Goal: Transaction & Acquisition: Purchase product/service

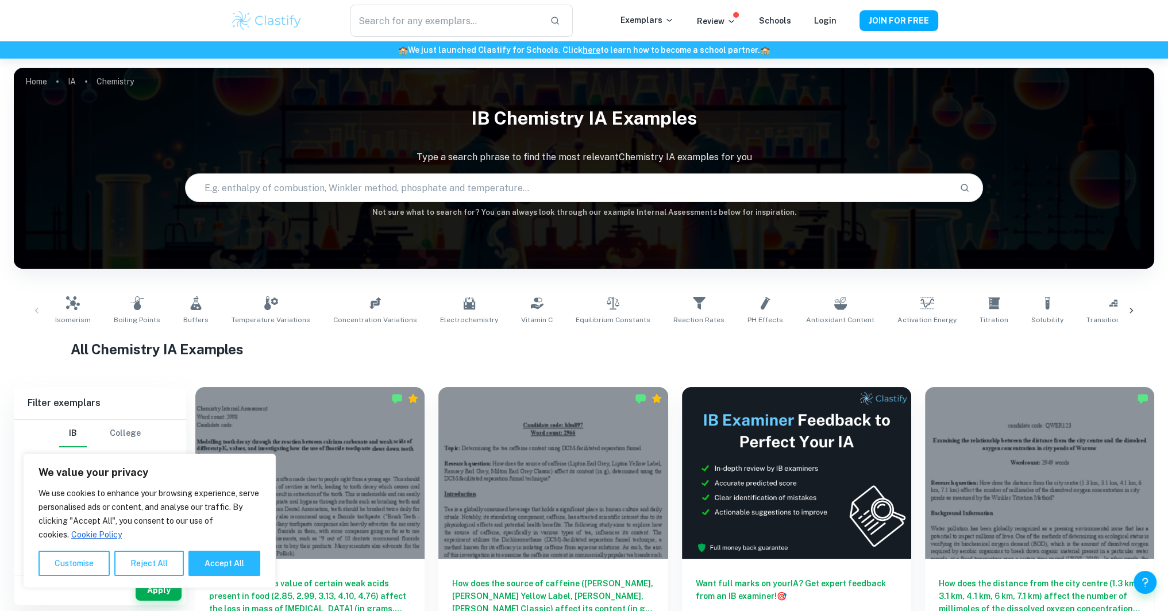
click at [516, 357] on h1 "All Chemistry IA Examples" at bounding box center [584, 349] width 1027 height 21
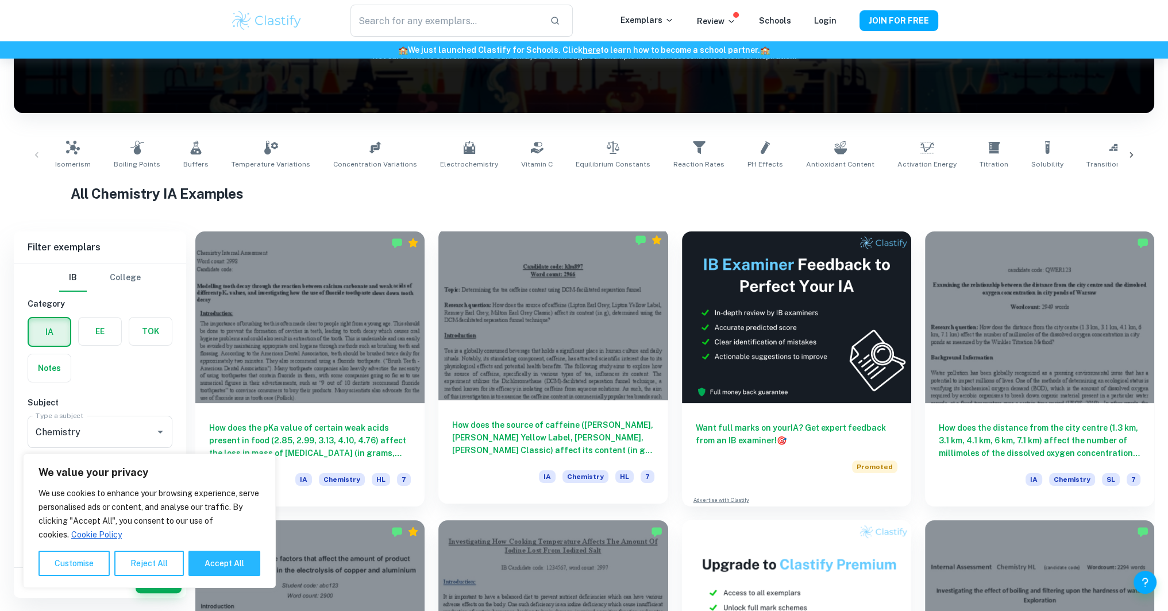
scroll to position [172, 0]
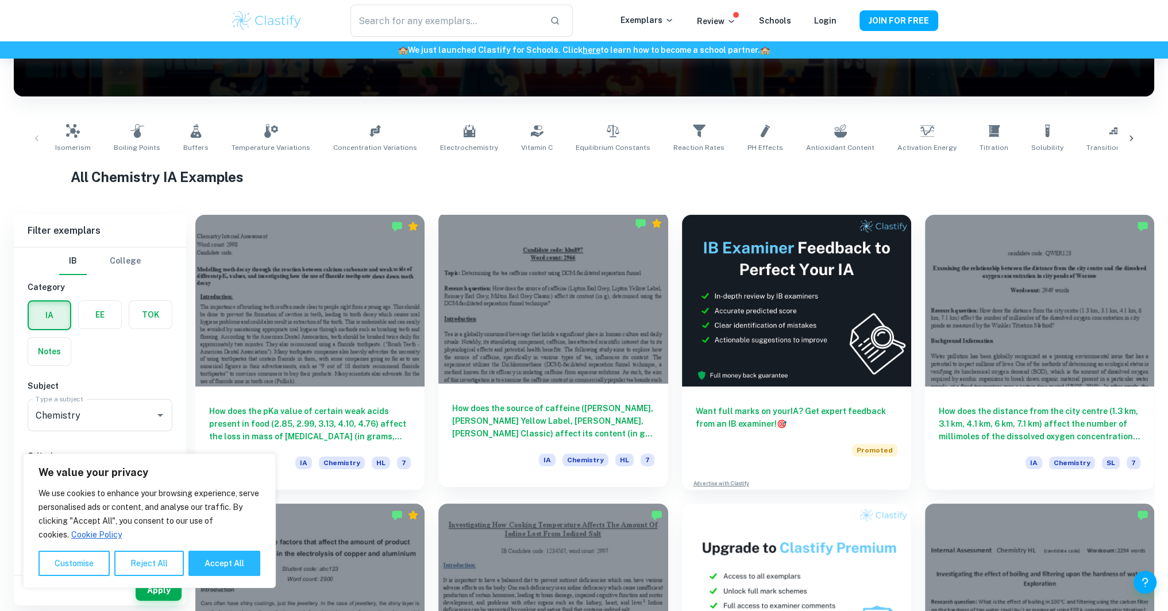
click at [535, 274] on div at bounding box center [552, 298] width 229 height 172
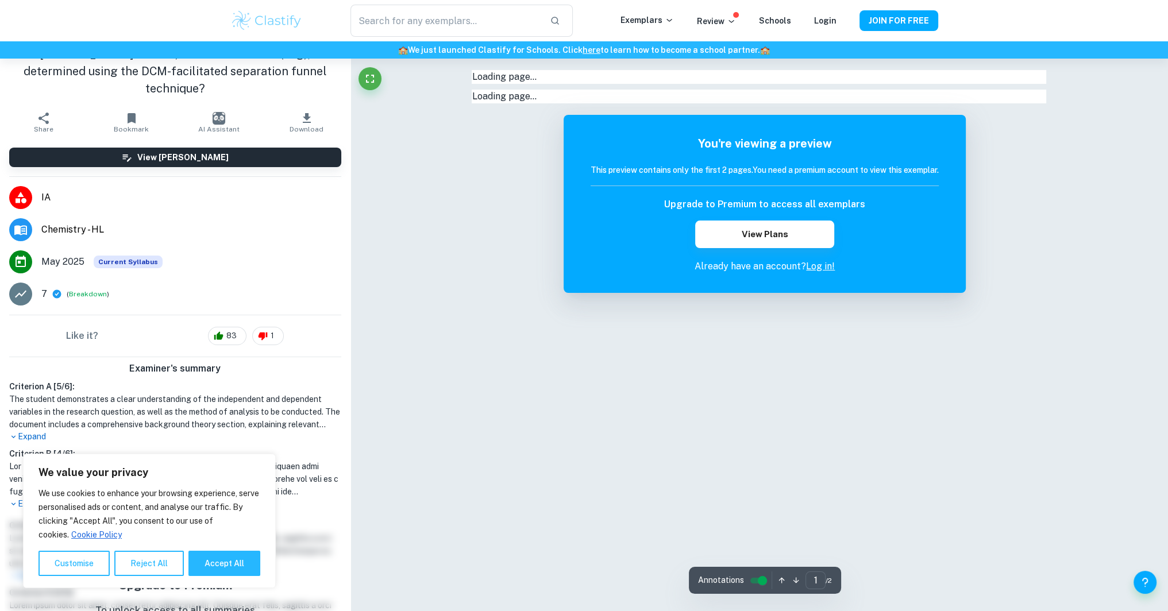
scroll to position [57, 0]
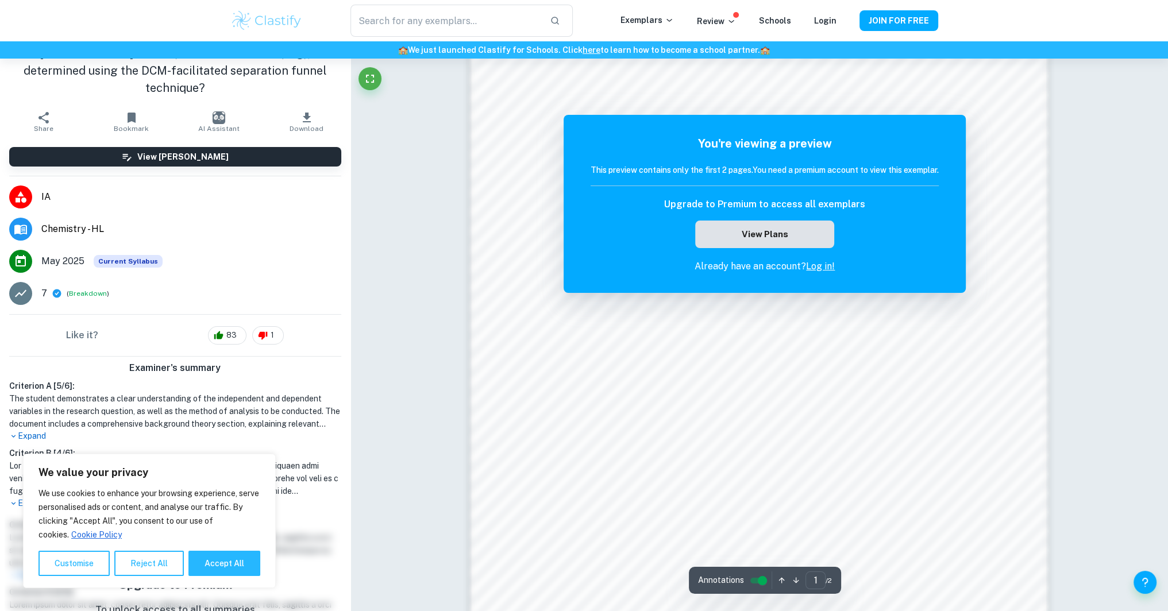
scroll to position [977, 0]
click at [761, 236] on button "View Plans" at bounding box center [764, 235] width 139 height 28
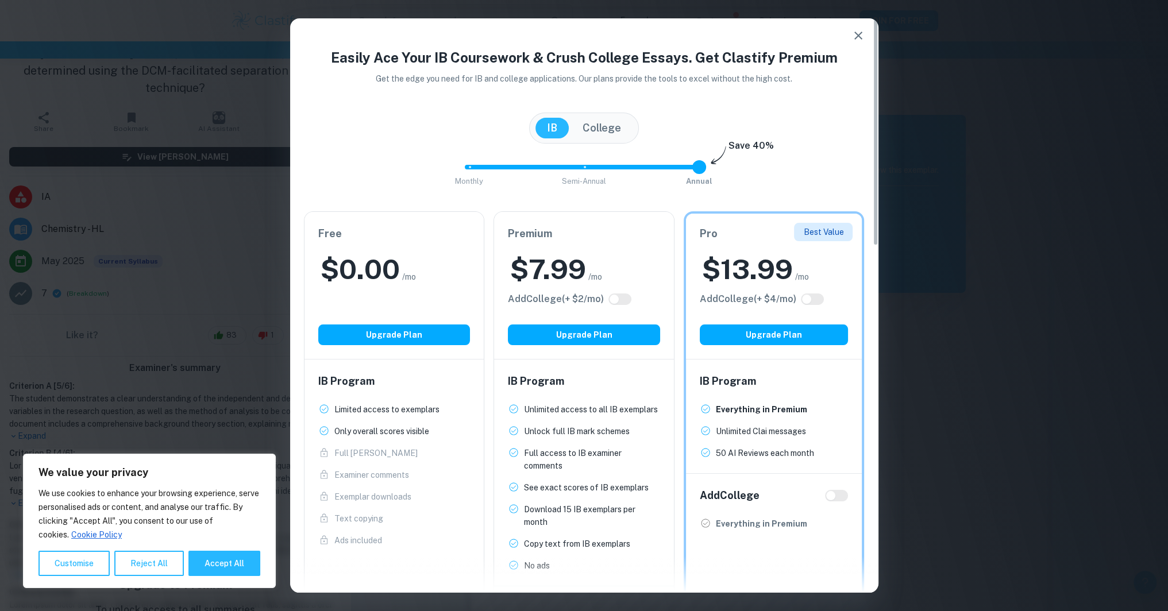
click at [403, 253] on div "$ 0.00 /mo" at bounding box center [394, 269] width 152 height 37
click at [410, 335] on button "Upgrade Plan" at bounding box center [394, 335] width 152 height 21
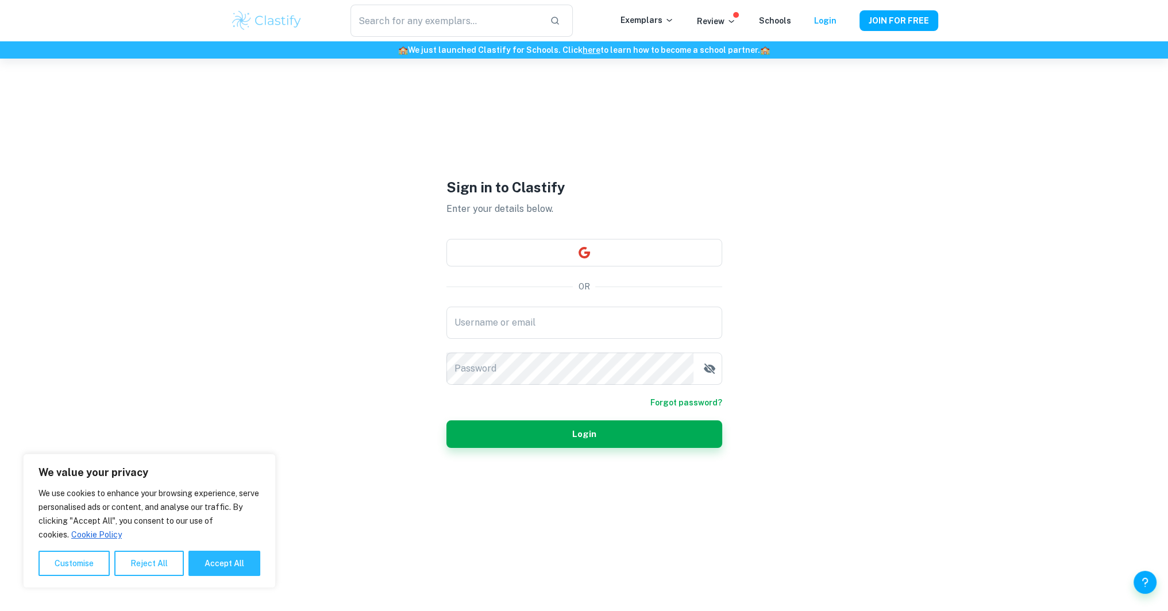
scroll to position [59, 0]
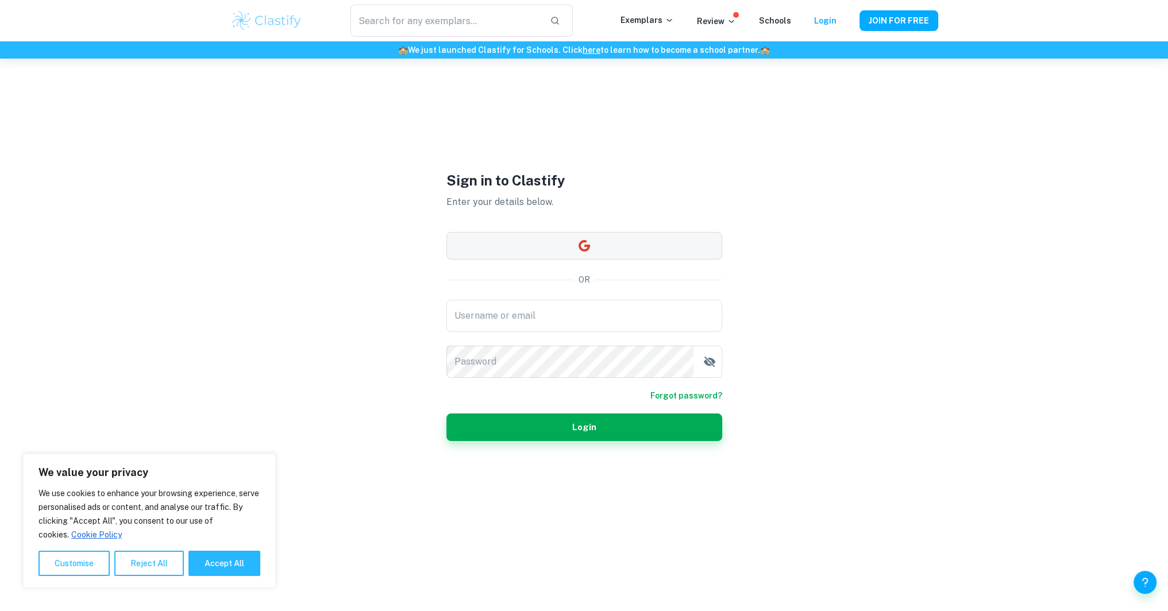
click at [652, 238] on button "button" at bounding box center [584, 246] width 276 height 28
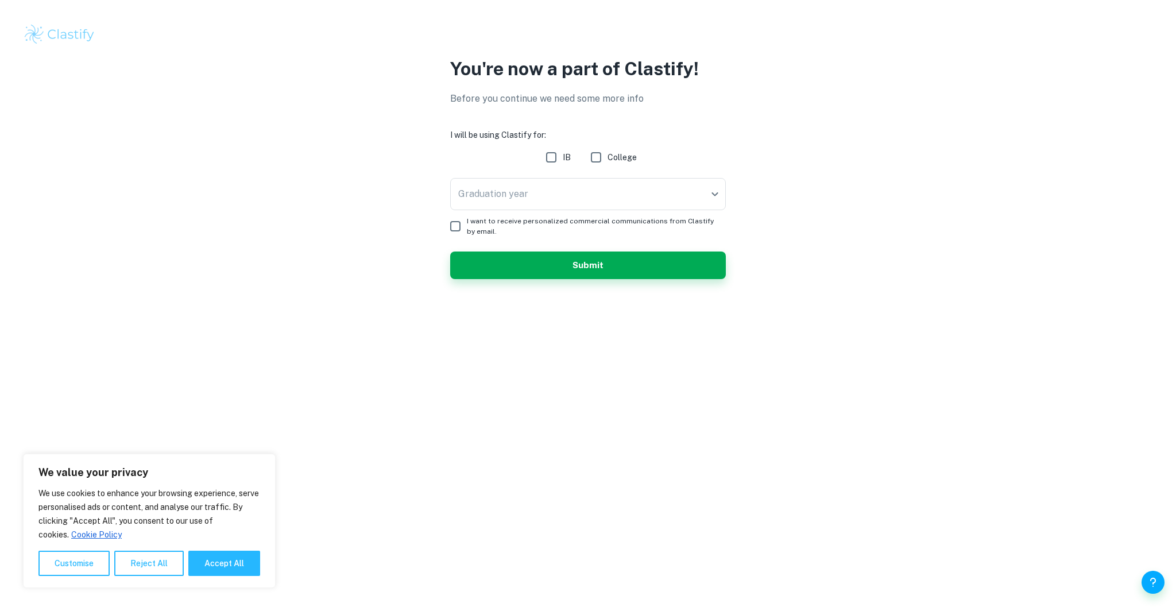
click at [1167, 286] on div "You're now a part of Clastify! Before you continue we need some more info I wil…" at bounding box center [588, 174] width 1176 height 348
click at [647, 194] on body "We value your privacy We use cookies to enhance your browsing experience, serve…" at bounding box center [588, 305] width 1176 height 611
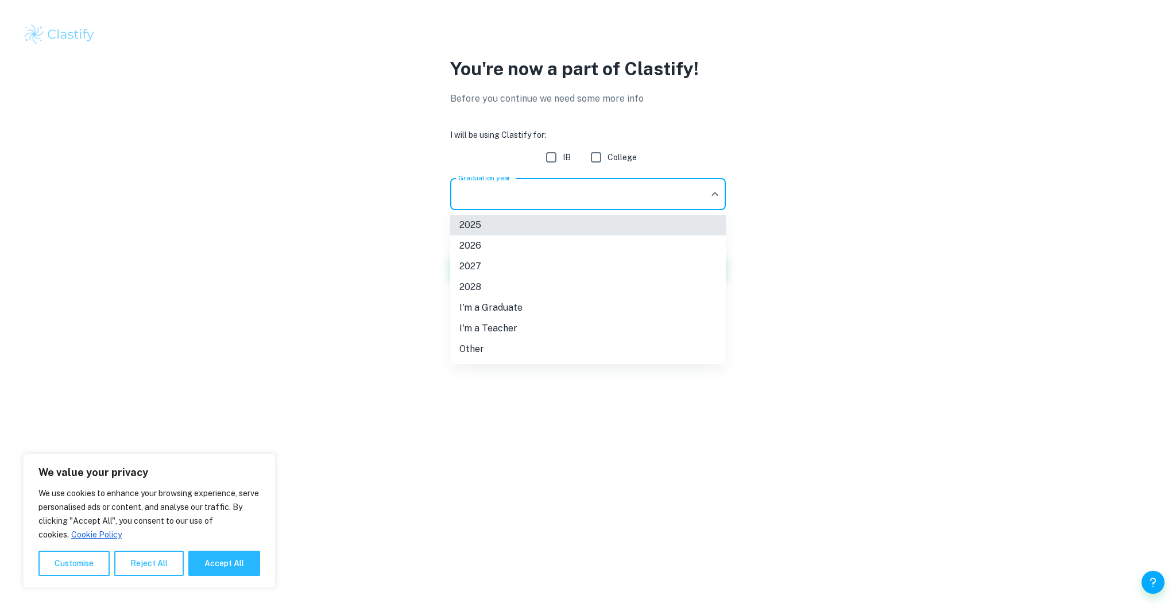
click at [516, 241] on li "2026" at bounding box center [588, 246] width 276 height 21
type input "2026"
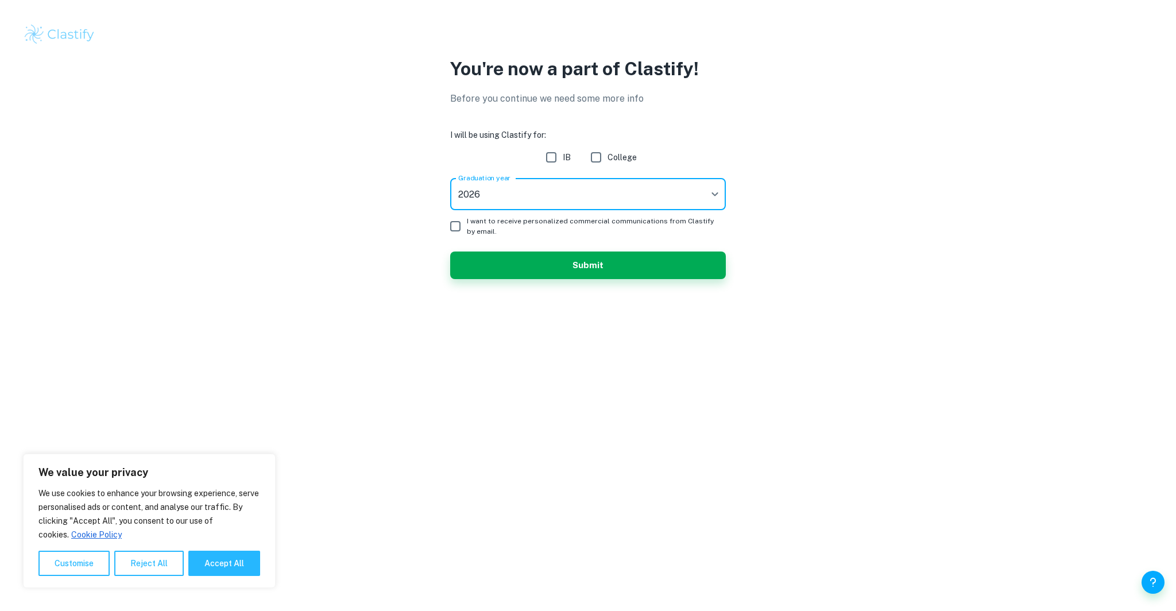
click at [544, 155] on input "IB" at bounding box center [551, 157] width 23 height 23
checkbox input "true"
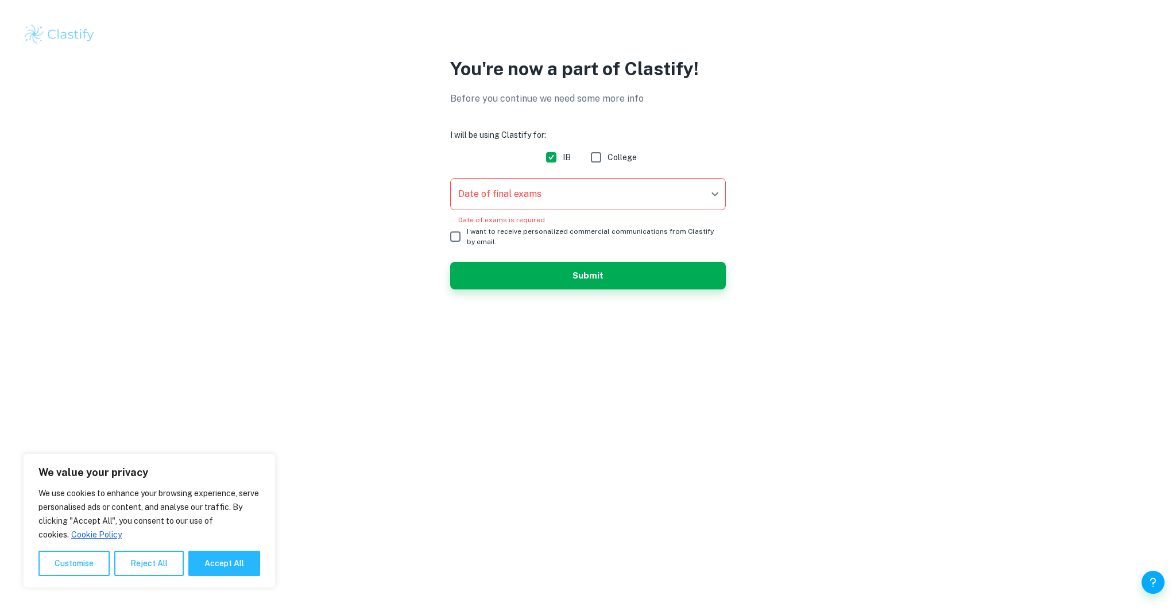
click at [464, 238] on input "I want to receive personalized commercial communications from Clastify by email." at bounding box center [455, 236] width 23 height 23
checkbox input "true"
click at [570, 191] on body "We value your privacy We use cookies to enhance your browsing experience, serve…" at bounding box center [588, 305] width 1176 height 611
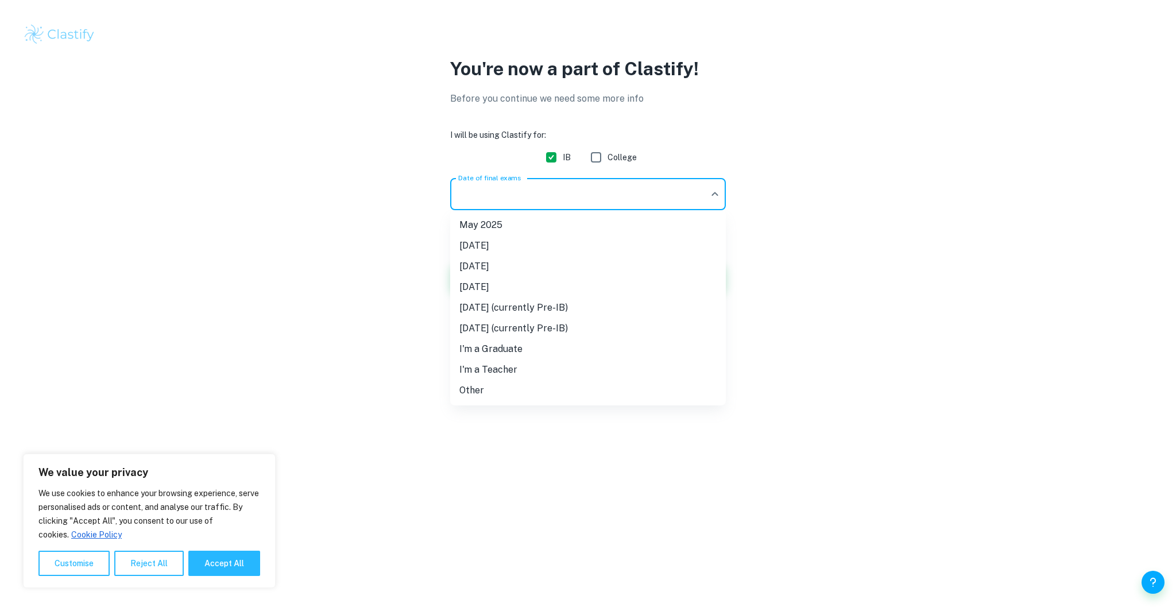
click at [516, 268] on li "May 2026" at bounding box center [588, 266] width 276 height 21
type input "M26"
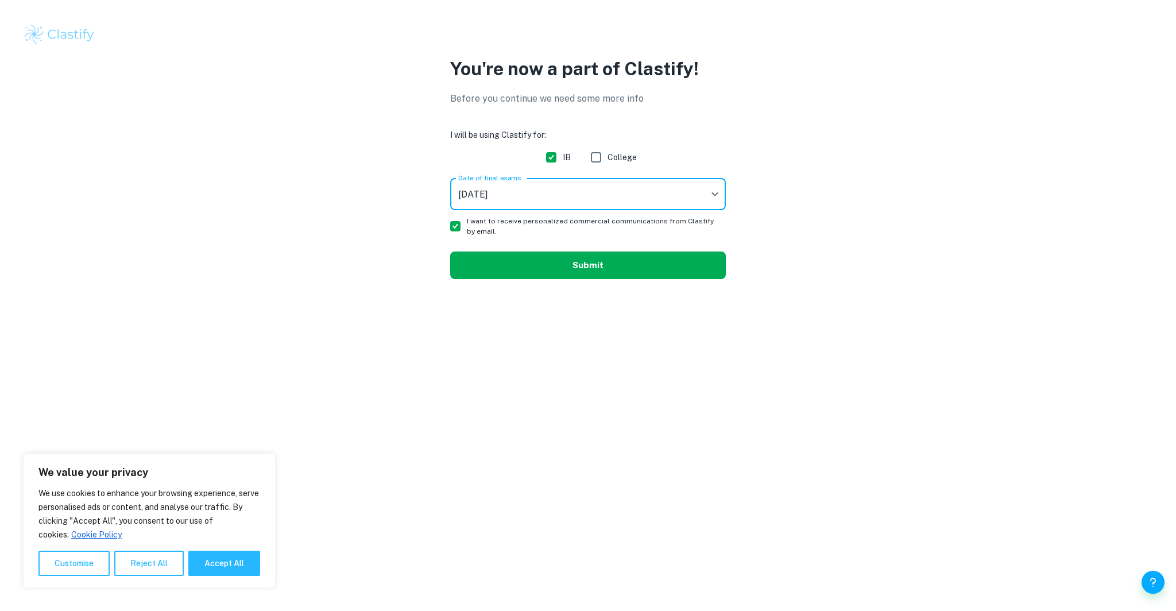
click at [542, 271] on button "Submit" at bounding box center [588, 266] width 276 height 28
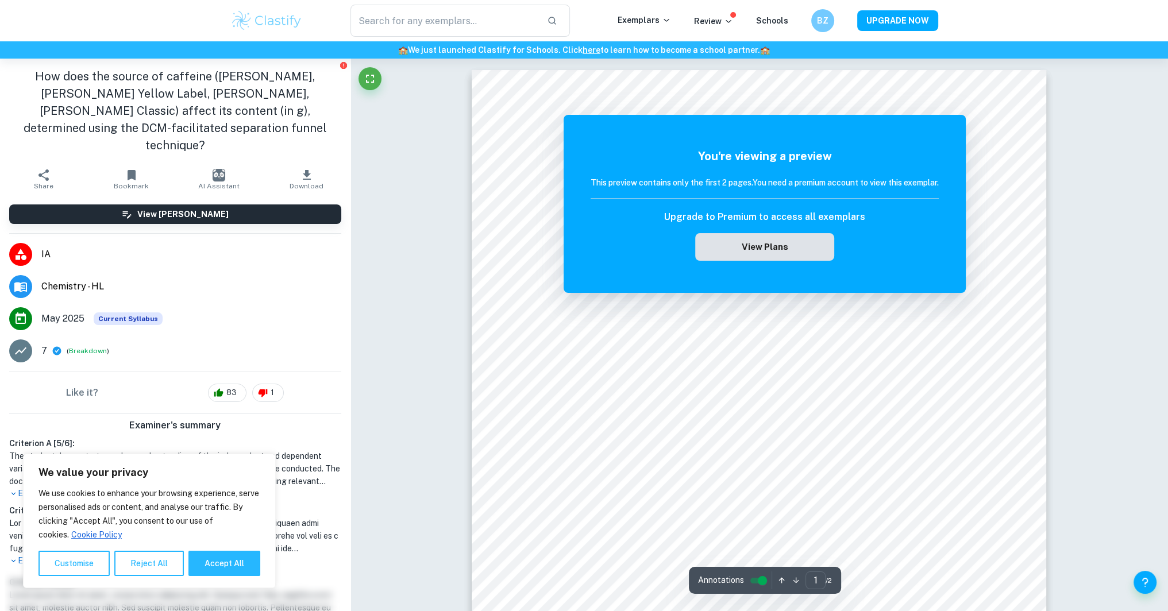
click at [782, 248] on button "View Plans" at bounding box center [764, 247] width 139 height 28
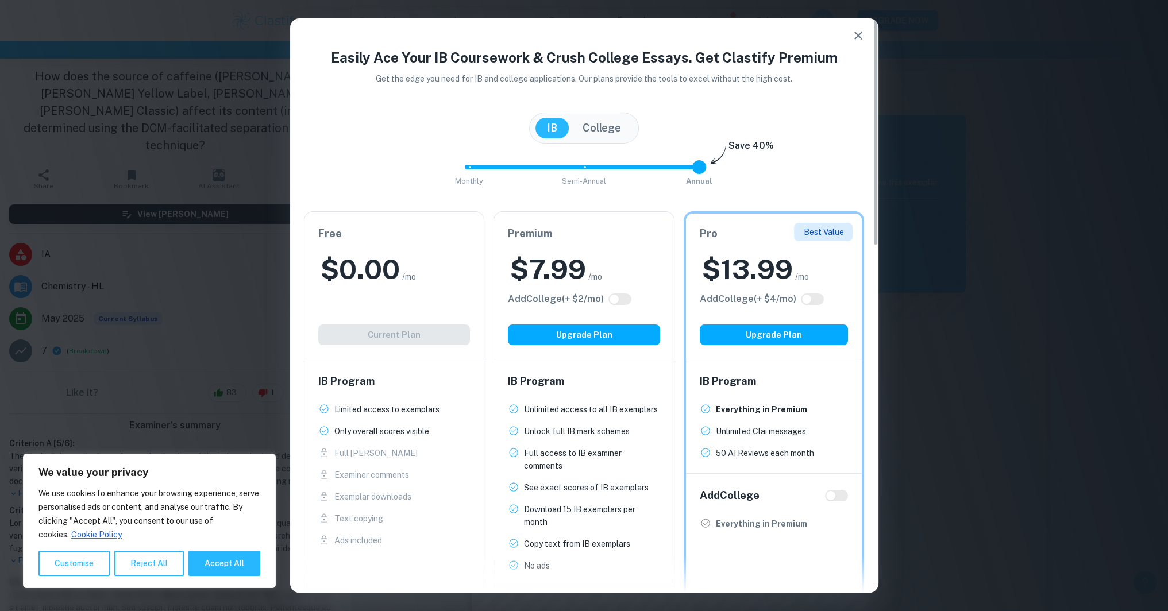
drag, startPoint x: 434, startPoint y: 287, endPoint x: 495, endPoint y: 265, distance: 64.7
click at [434, 286] on div "$ 0.00 /mo" at bounding box center [394, 269] width 152 height 37
click at [855, 35] on icon "button" at bounding box center [858, 36] width 14 height 14
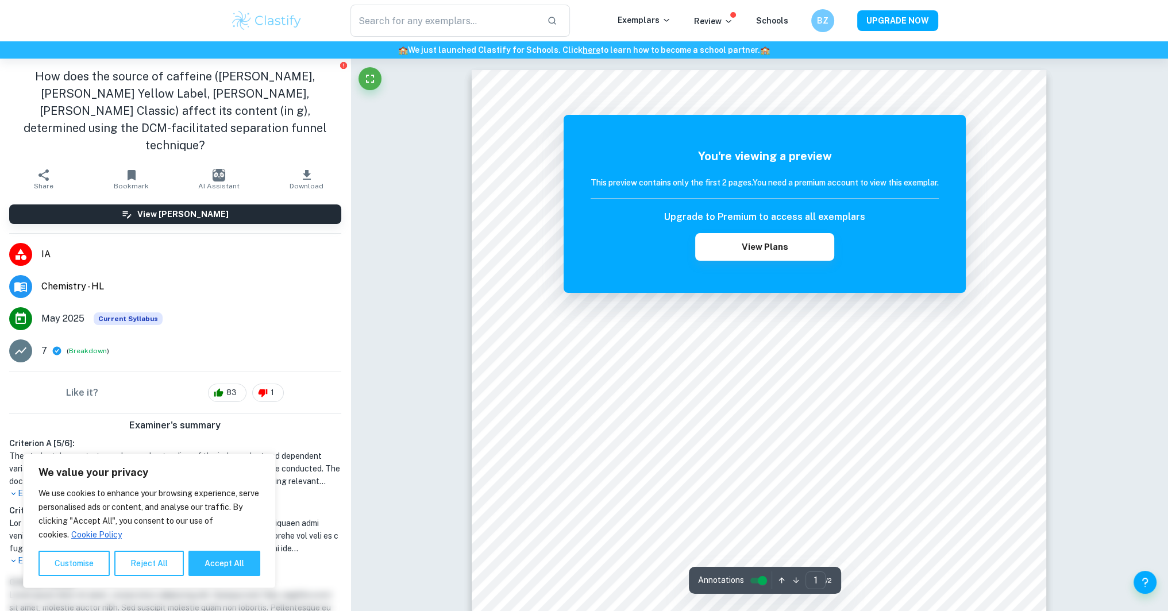
drag, startPoint x: 937, startPoint y: 130, endPoint x: 756, endPoint y: 121, distance: 181.7
click at [921, 127] on div "You're viewing a preview This preview contains only the first 2 pages. You need…" at bounding box center [765, 204] width 402 height 178
